Goal: Find contact information: Find contact information

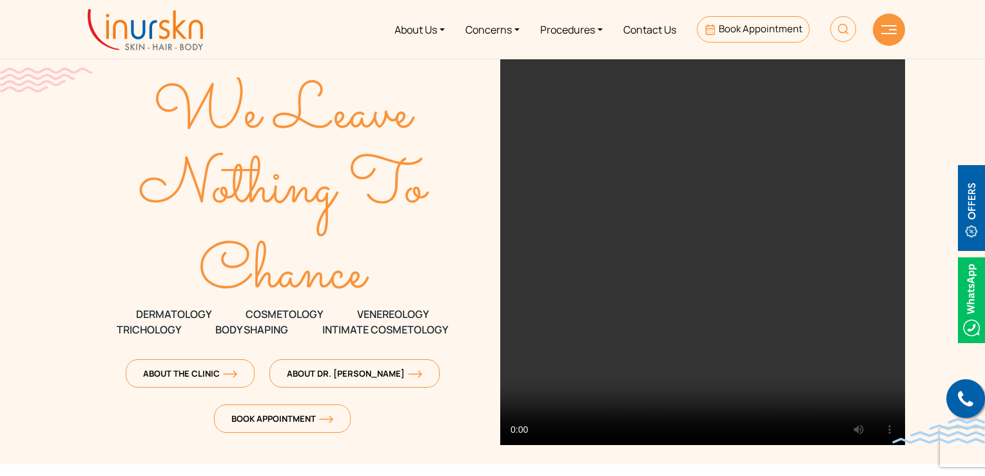
click at [660, 25] on link "Contact Us" at bounding box center [650, 29] width 74 height 48
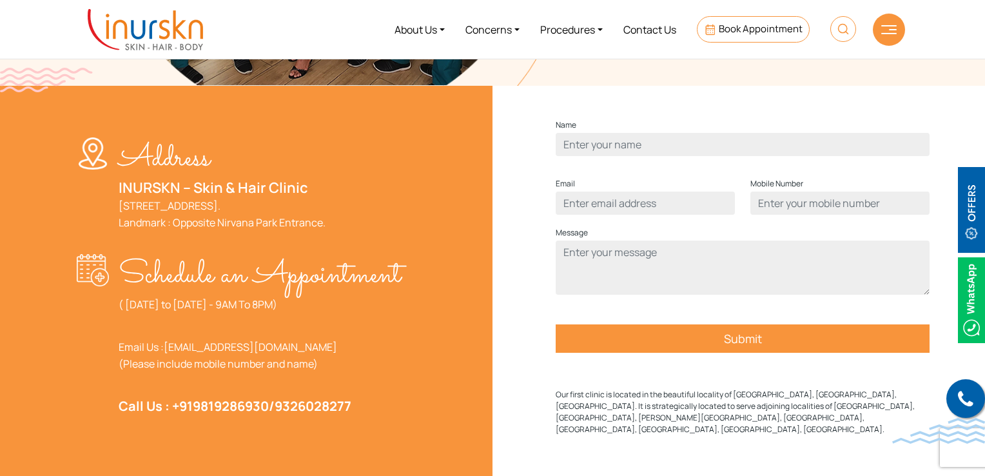
scroll to position [386, 0]
drag, startPoint x: 368, startPoint y: 443, endPoint x: 170, endPoint y: 442, distance: 198.6
click at [170, 415] on p "Call Us : +91 9819286930 / 9326028277" at bounding box center [260, 407] width 282 height 17
click at [439, 430] on div "Address INURSKN – Skin & Hair Clinic 705, 7th Floor, Powai Plaza - Commercial W…" at bounding box center [242, 281] width 500 height 391
drag, startPoint x: 369, startPoint y: 437, endPoint x: 197, endPoint y: 439, distance: 172.2
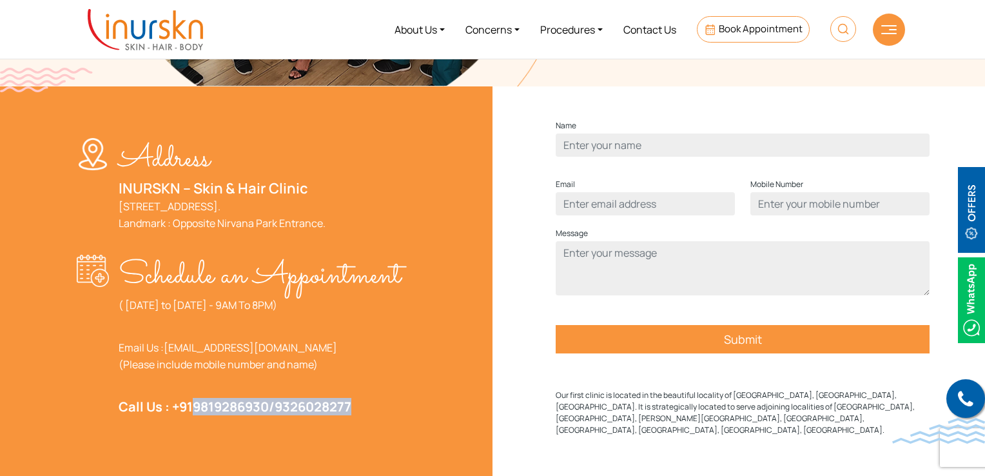
click at [197, 415] on p "Call Us : +91 9819286930 / 9326028277" at bounding box center [260, 407] width 282 height 17
copy strong "9819286930 / 9326028277"
